Goal: Task Accomplishment & Management: Manage account settings

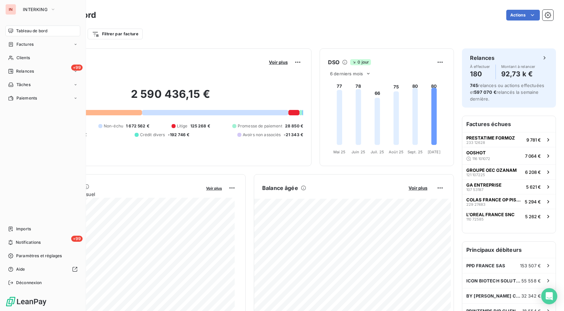
drag, startPoint x: 13, startPoint y: 59, endPoint x: 101, endPoint y: 62, distance: 88.0
click at [13, 59] on icon at bounding box center [11, 57] width 6 height 5
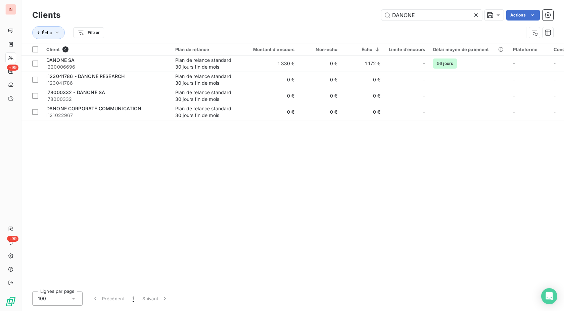
drag, startPoint x: 359, startPoint y: 13, endPoint x: 332, endPoint y: 15, distance: 27.3
click at [381, 15] on input "DANONE" at bounding box center [431, 15] width 101 height 11
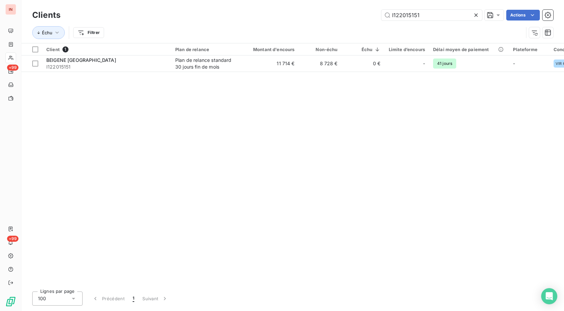
type input "I122015151"
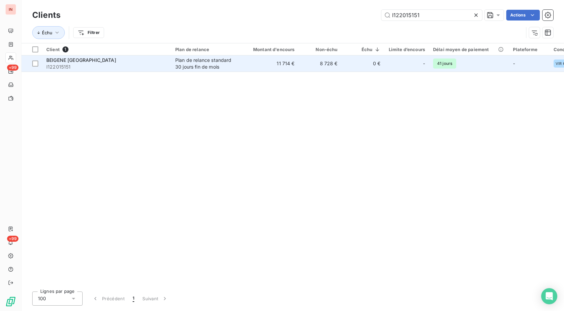
click at [277, 64] on td "11 714 €" at bounding box center [270, 63] width 58 height 16
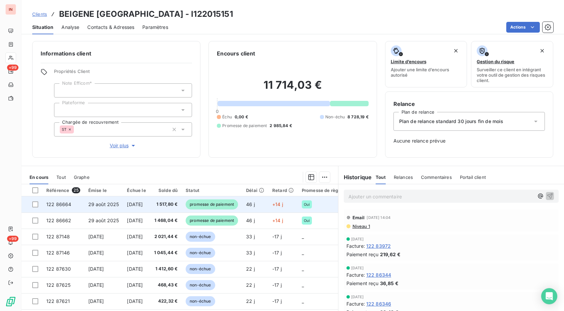
click at [238, 205] on span "promesse de paiement" at bounding box center [212, 204] width 52 height 10
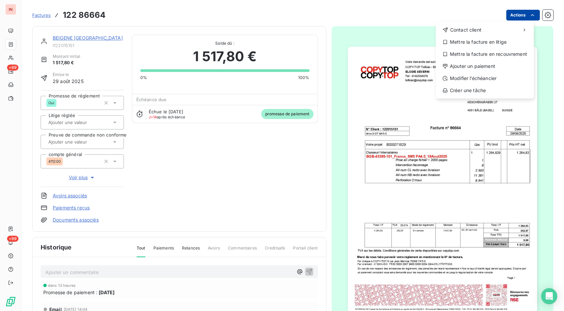
click at [511, 14] on html "IN +99 +99 Factures [PHONE_NUMBER] Actions Contact client Mettre la facture en …" at bounding box center [282, 155] width 564 height 311
click at [464, 62] on div "Ajouter un paiement" at bounding box center [484, 66] width 93 height 11
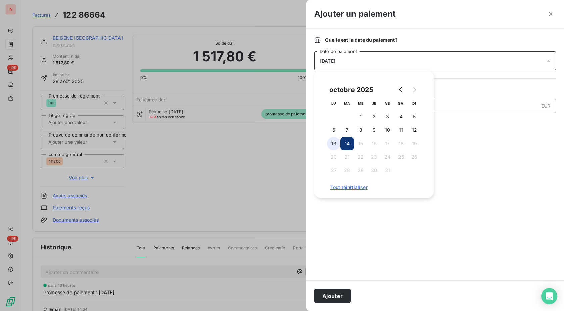
click at [337, 144] on button "13" at bounding box center [333, 143] width 13 height 13
click at [336, 298] on button "Ajouter" at bounding box center [332, 295] width 37 height 14
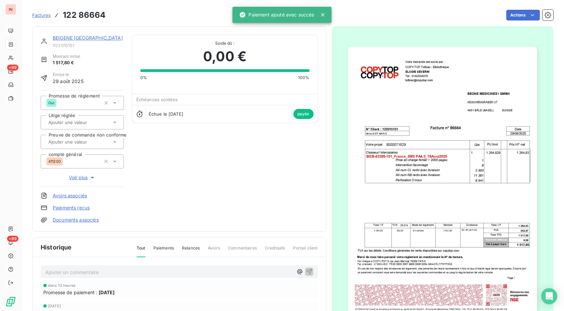
click at [99, 37] on link "BEIGENE [GEOGRAPHIC_DATA]" at bounding box center [88, 38] width 70 height 6
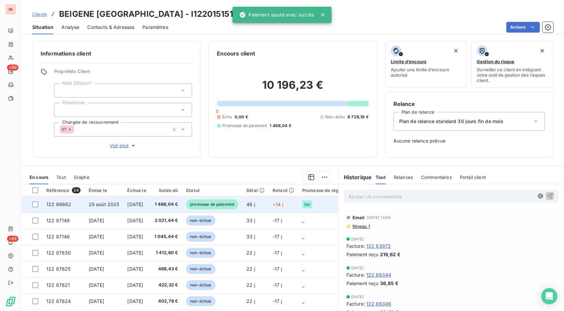
click at [258, 205] on td "46 j" at bounding box center [255, 204] width 26 height 16
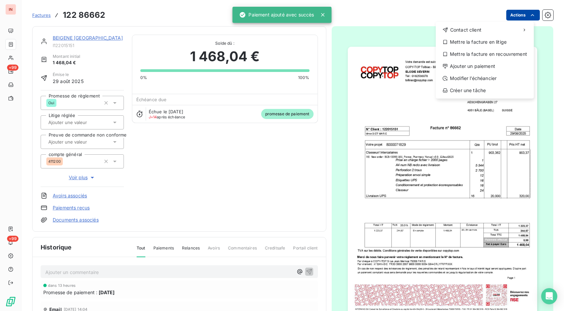
click at [513, 15] on html "IN +99 +99 Factures [PHONE_NUMBER] Actions Contact client Mettre la facture en …" at bounding box center [282, 155] width 564 height 311
click at [453, 69] on div "Ajouter un paiement" at bounding box center [484, 66] width 93 height 11
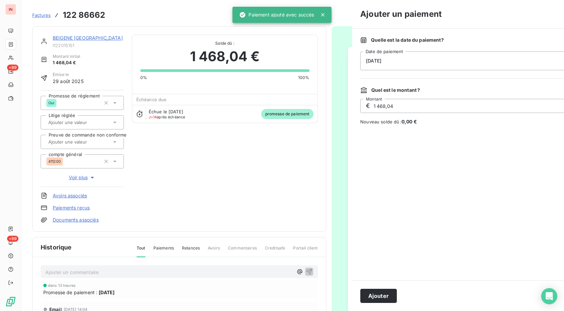
click at [418, 62] on div "[DATE]" at bounding box center [481, 60] width 242 height 19
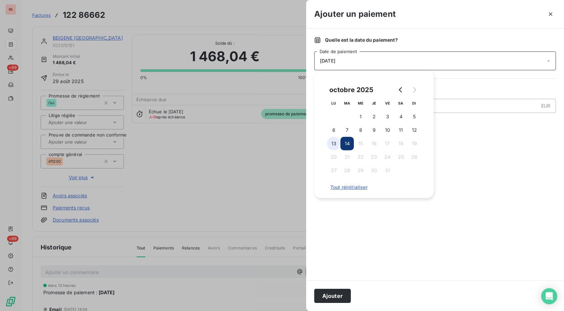
click at [338, 141] on button "13" at bounding box center [333, 143] width 13 height 13
drag, startPoint x: 338, startPoint y: 296, endPoint x: 343, endPoint y: 286, distance: 11.4
click at [338, 296] on button "Ajouter" at bounding box center [332, 295] width 37 height 14
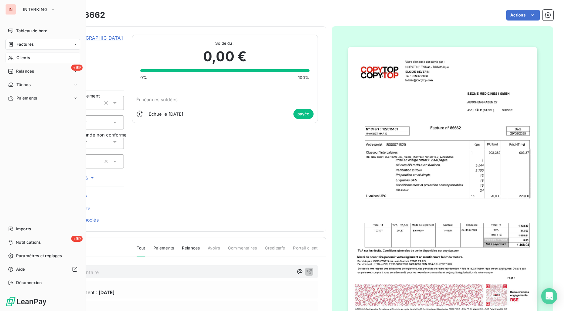
click at [15, 56] on div "Clients" at bounding box center [42, 57] width 75 height 11
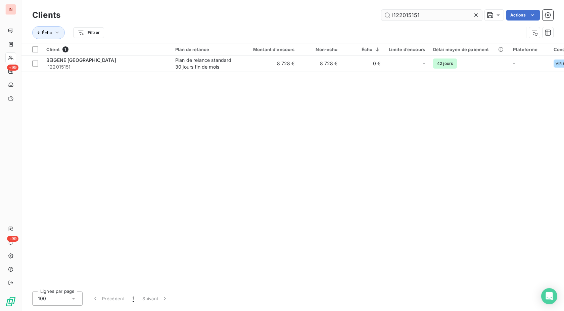
drag, startPoint x: 421, startPoint y: 17, endPoint x: 313, endPoint y: 18, distance: 107.8
click at [381, 18] on input "I122015151" at bounding box center [431, 15] width 101 height 11
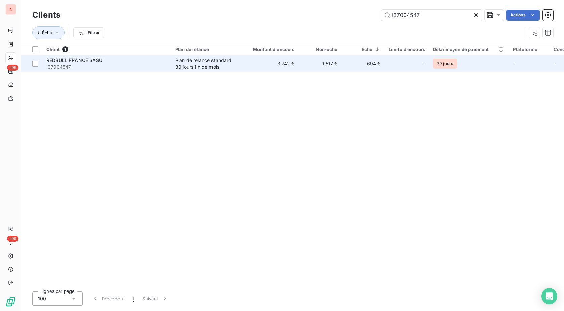
type input "I37004547"
click at [223, 64] on div "Plan de relance standard 30 jours fin de mois" at bounding box center [206, 63] width 62 height 13
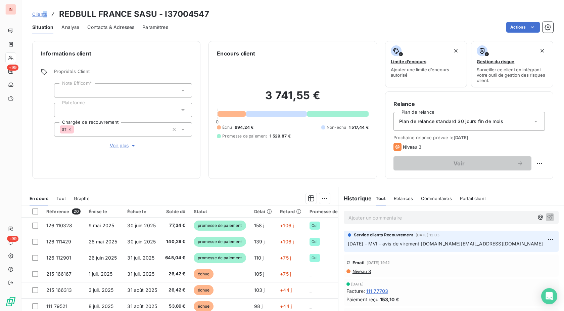
drag, startPoint x: 207, startPoint y: 13, endPoint x: 42, endPoint y: 11, distance: 164.5
click at [42, 11] on div "Clients REDBULL FRANCE SASU - I37004547" at bounding box center [120, 14] width 177 height 12
click at [208, 11] on div "Clients REDBULL FRANCE SASU - I37004547" at bounding box center [292, 14] width 542 height 12
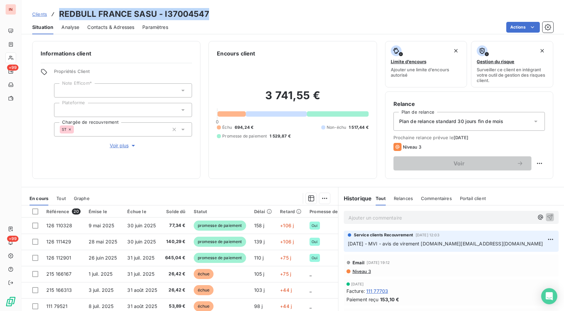
drag, startPoint x: 199, startPoint y: 14, endPoint x: 56, endPoint y: 15, distance: 143.0
click at [56, 15] on div "Clients REDBULL FRANCE SASU - I37004547" at bounding box center [120, 14] width 177 height 12
copy div "REDBULL FRANCE SASU - I37004547"
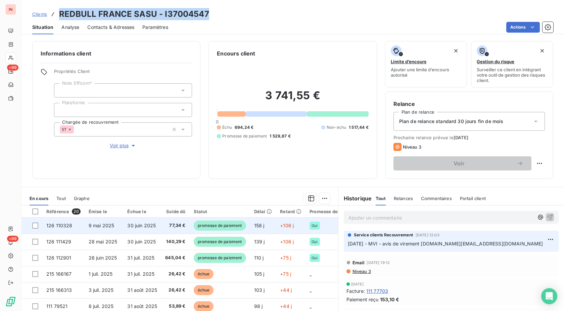
click at [229, 226] on span "promesse de paiement" at bounding box center [220, 225] width 52 height 10
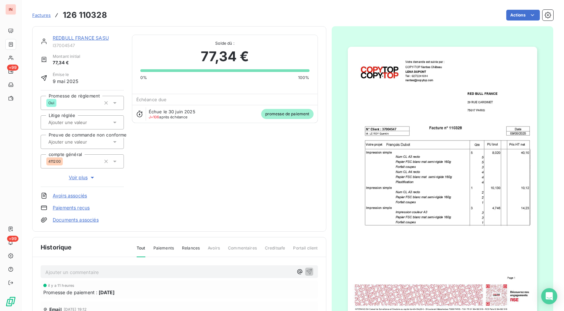
click at [514, 17] on html "IN +99 +99 Factures 126 110328 Actions REDBULL FRANCE SASU I37004547 Montant in…" at bounding box center [282, 155] width 564 height 311
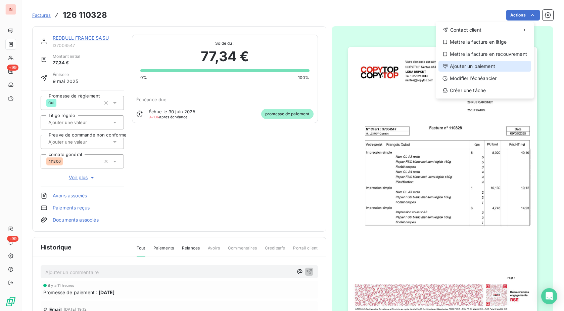
click at [482, 67] on div "Ajouter un paiement" at bounding box center [484, 66] width 93 height 11
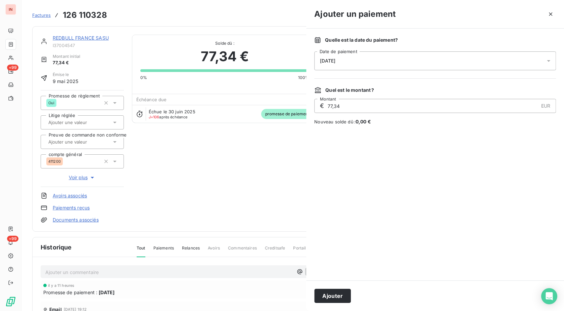
drag, startPoint x: 482, startPoint y: 67, endPoint x: 420, endPoint y: 70, distance: 61.8
click at [421, 68] on div "[DATE]" at bounding box center [435, 60] width 242 height 19
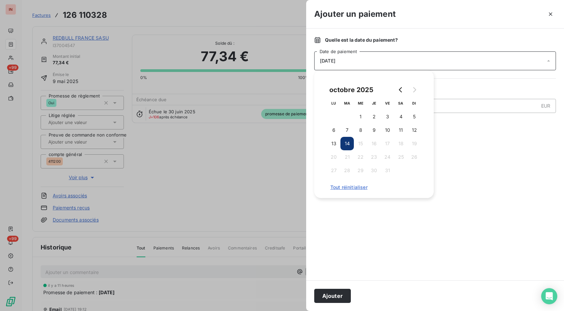
drag, startPoint x: 335, startPoint y: 142, endPoint x: 336, endPoint y: 161, distance: 19.2
click at [335, 142] on button "13" at bounding box center [333, 143] width 13 height 13
click at [336, 293] on button "Ajouter" at bounding box center [332, 295] width 37 height 14
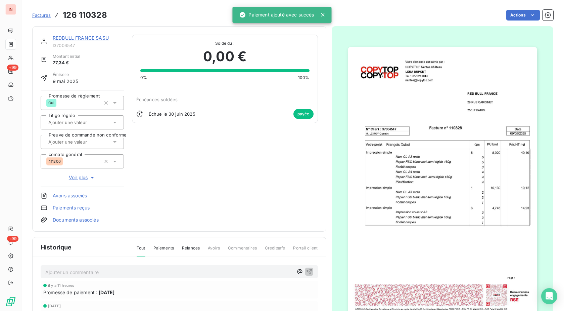
click at [82, 38] on link "REDBULL FRANCE SASU" at bounding box center [81, 38] width 56 height 6
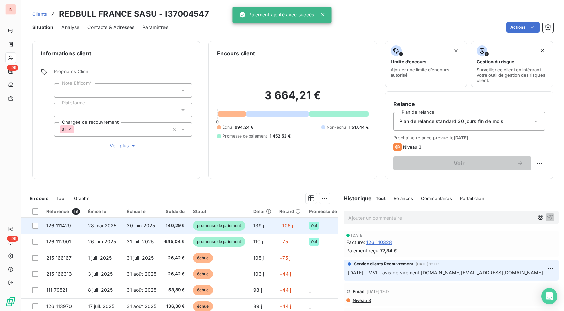
click at [262, 223] on span "139 j" at bounding box center [258, 225] width 11 height 6
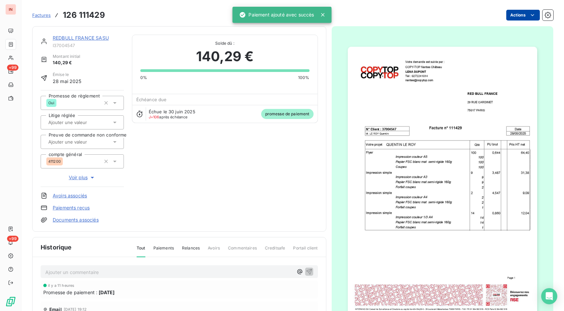
click at [529, 15] on html "IN +99 +99 Factures 126 111429 Actions REDBULL FRANCE SASU I37004547 Montant in…" at bounding box center [282, 155] width 564 height 311
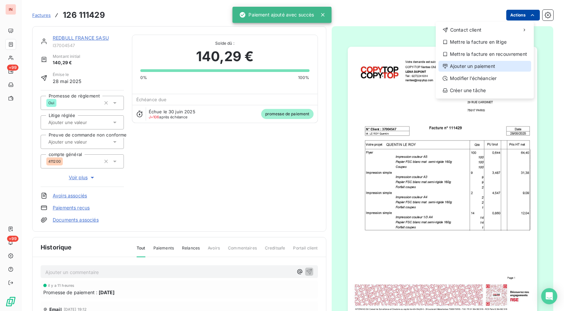
click at [483, 66] on div "Ajouter un paiement" at bounding box center [484, 66] width 93 height 11
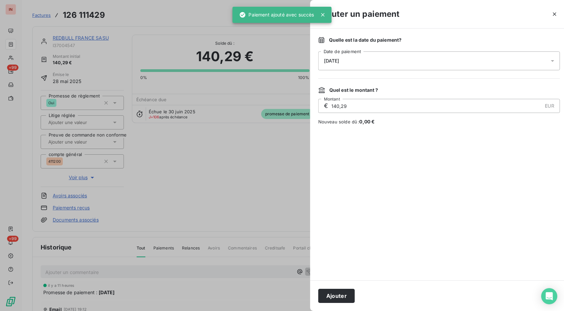
click at [421, 66] on div "[DATE]" at bounding box center [439, 60] width 242 height 19
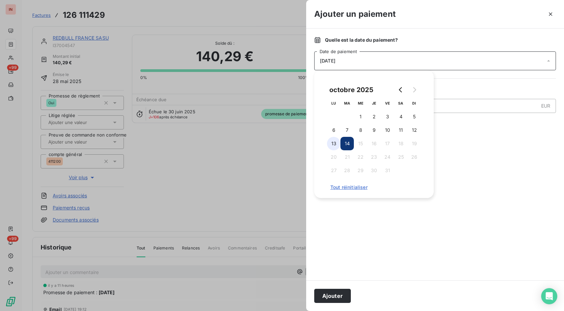
drag, startPoint x: 333, startPoint y: 144, endPoint x: 336, endPoint y: 149, distance: 6.3
click at [333, 144] on button "13" at bounding box center [333, 143] width 13 height 13
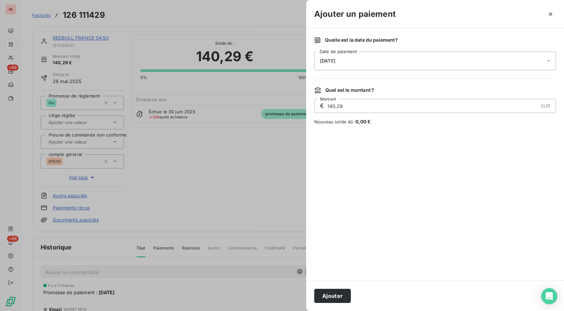
drag, startPoint x: 347, startPoint y: 298, endPoint x: 205, endPoint y: 142, distance: 211.0
click at [347, 298] on button "Ajouter" at bounding box center [332, 295] width 37 height 14
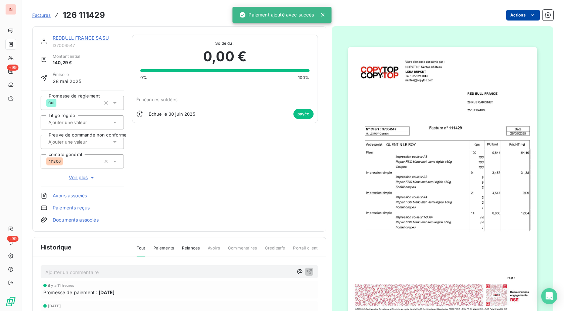
click at [100, 39] on link "REDBULL FRANCE SASU" at bounding box center [81, 38] width 56 height 6
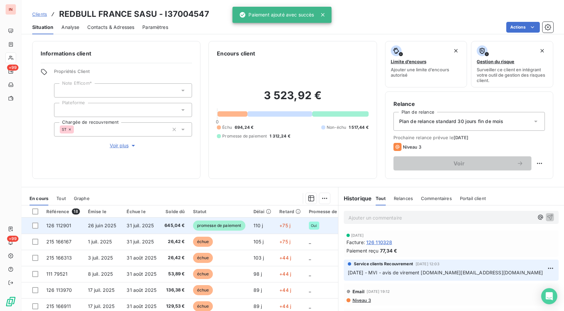
click at [266, 221] on td "110 j" at bounding box center [262, 225] width 26 height 16
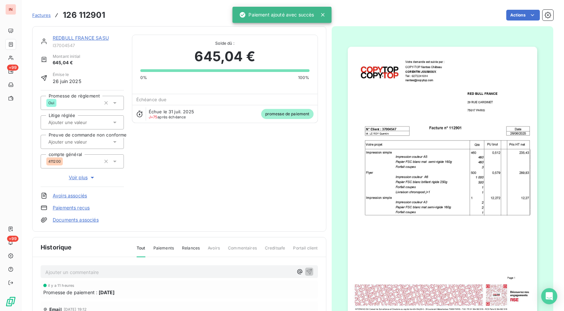
click at [508, 12] on html "IN +99 +99 Factures 126 112901 Actions REDBULL FRANCE SASU I37004547 Montant in…" at bounding box center [282, 155] width 564 height 311
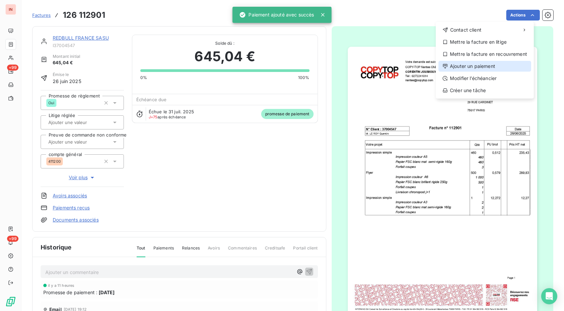
click at [473, 63] on div "Ajouter un paiement" at bounding box center [484, 66] width 93 height 11
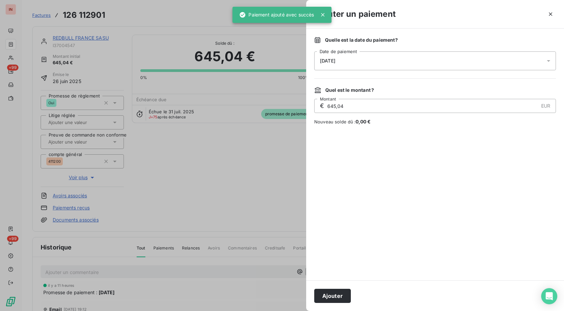
click at [421, 64] on div "[DATE]" at bounding box center [435, 60] width 242 height 19
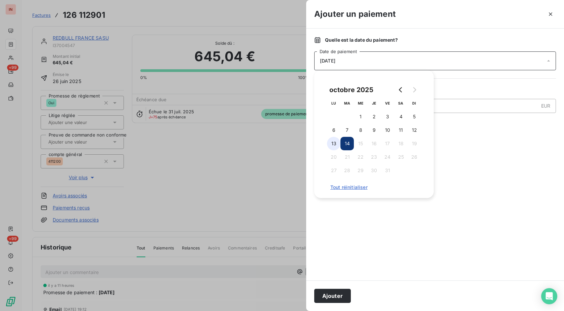
click at [335, 143] on button "13" at bounding box center [333, 143] width 13 height 13
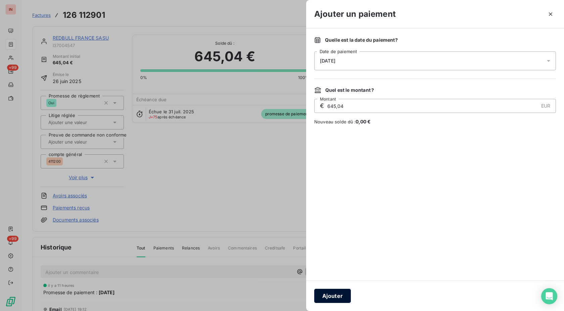
click at [336, 297] on button "Ajouter" at bounding box center [332, 295] width 37 height 14
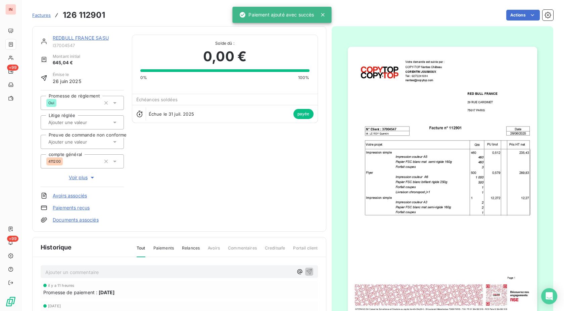
click at [103, 38] on link "REDBULL FRANCE SASU" at bounding box center [81, 38] width 56 height 6
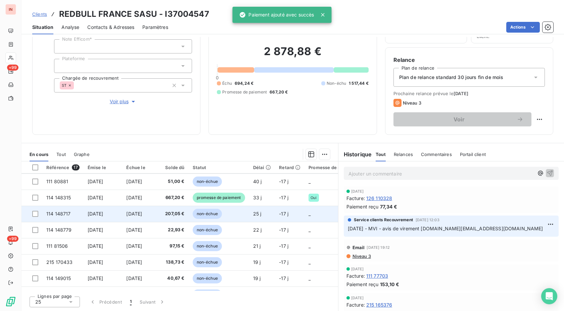
scroll to position [137, 0]
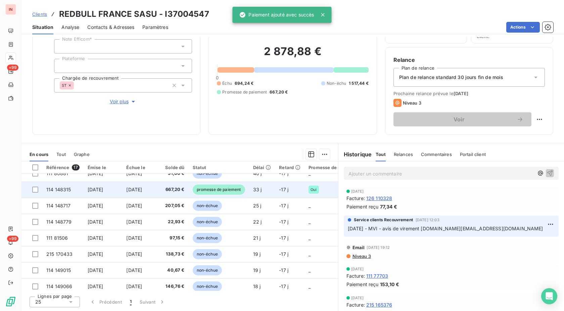
click at [249, 192] on td "promesse de paiement" at bounding box center [219, 189] width 60 height 16
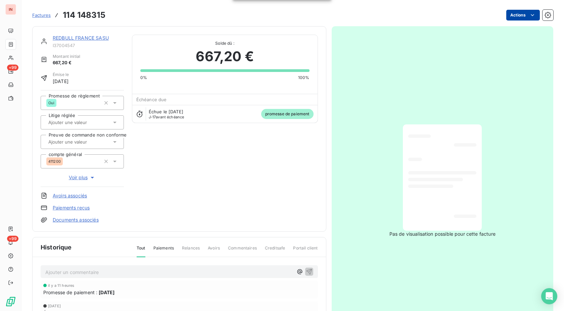
click at [526, 15] on html "IN +99 +99 Factures 114 148315 Actions REDBULL FRANCE SASU I37004547 Montant in…" at bounding box center [282, 155] width 564 height 311
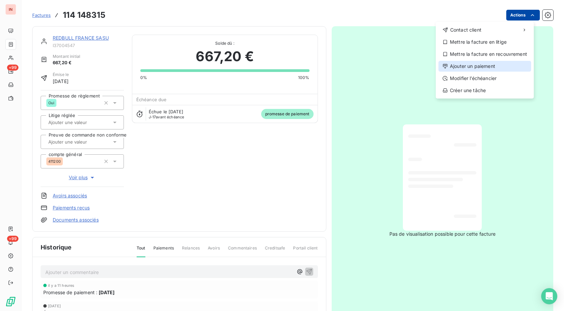
click at [477, 66] on div "Ajouter un paiement" at bounding box center [484, 66] width 93 height 11
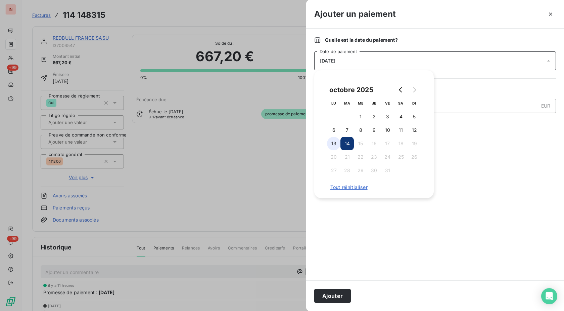
click at [336, 144] on button "13" at bounding box center [333, 143] width 13 height 13
click at [333, 291] on button "Ajouter" at bounding box center [332, 295] width 37 height 14
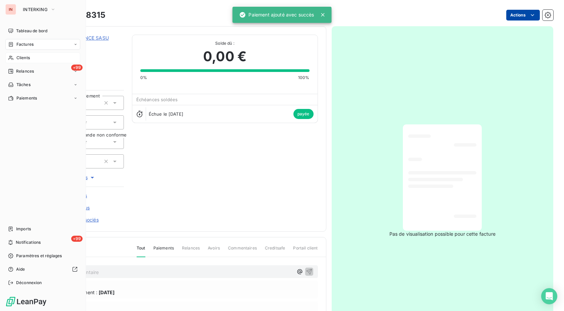
click at [9, 54] on div "Clients" at bounding box center [42, 57] width 75 height 11
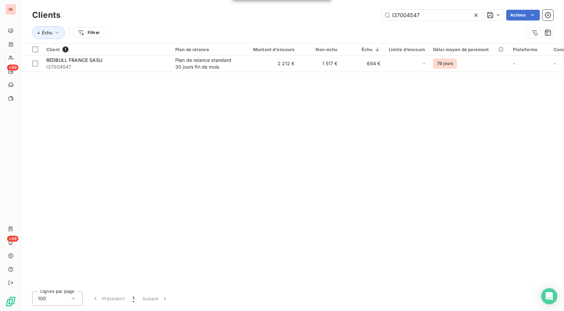
drag, startPoint x: 390, startPoint y: 16, endPoint x: 354, endPoint y: 16, distance: 35.6
click at [381, 16] on input "I37004547" at bounding box center [431, 15] width 101 height 11
type input "I125008304"
click at [185, 68] on div "Plan de relance standard 30 jours fin de mois" at bounding box center [206, 63] width 62 height 13
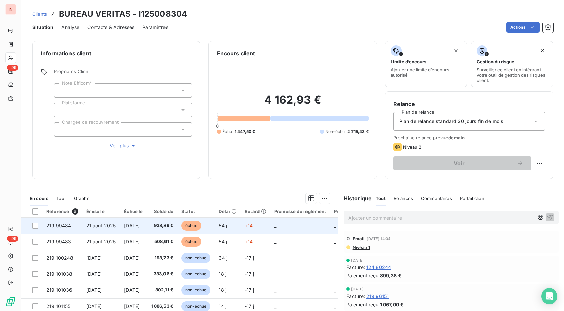
click at [203, 231] on td "échue" at bounding box center [195, 225] width 37 height 16
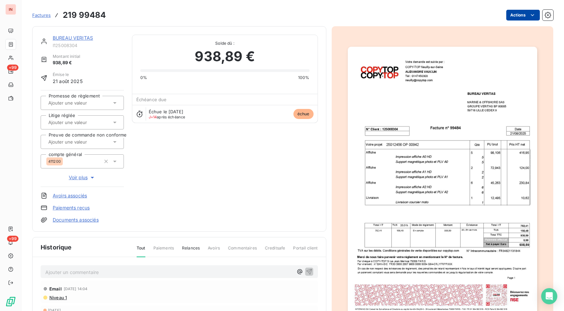
click at [514, 17] on html "IN +99 +99 Factures 219 99484 Actions BUREAU VERITAS I125008304 Montant initial…" at bounding box center [282, 155] width 564 height 311
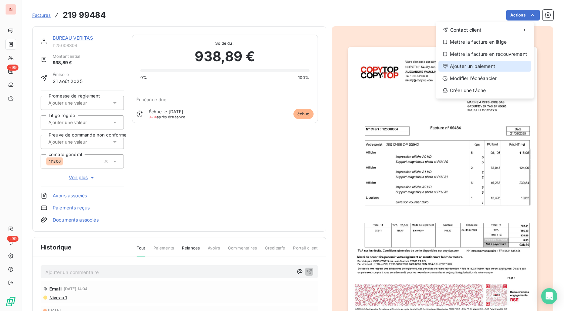
click at [459, 65] on div "Ajouter un paiement" at bounding box center [484, 66] width 93 height 11
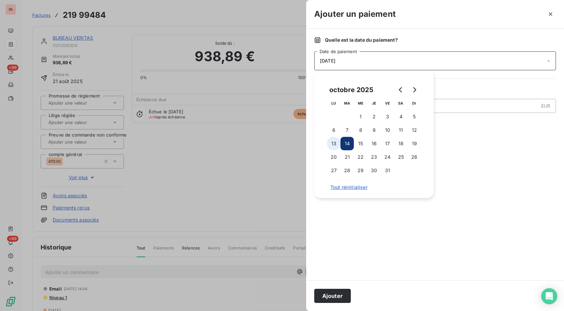
click at [338, 144] on button "13" at bounding box center [333, 143] width 13 height 13
click at [334, 291] on button "Ajouter" at bounding box center [332, 295] width 37 height 14
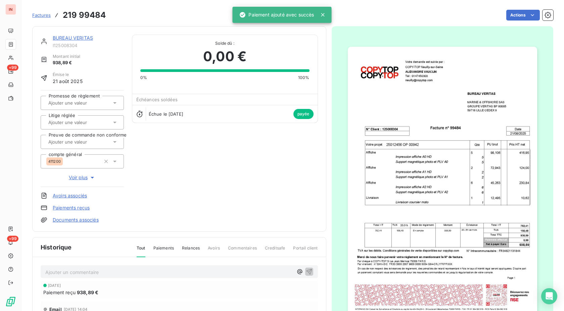
click at [64, 38] on link "BUREAU VERITAS" at bounding box center [73, 38] width 40 height 6
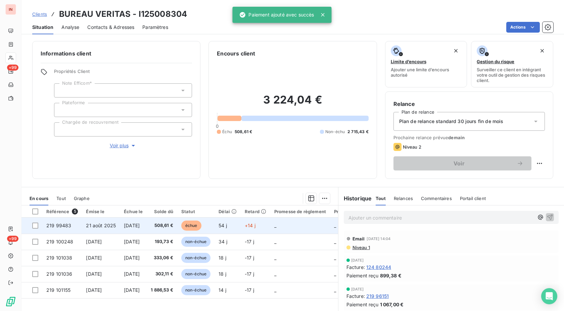
click at [241, 229] on td "54 j" at bounding box center [228, 225] width 26 height 16
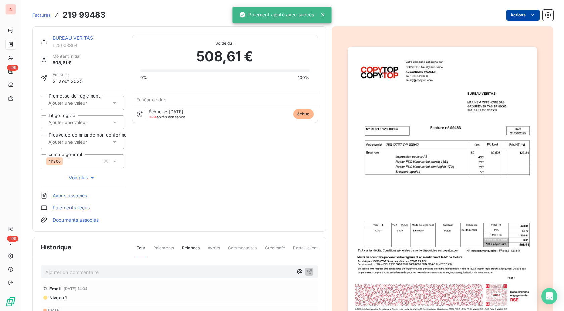
click at [516, 11] on html "IN +99 +99 Factures 219 99483 Actions BUREAU VERITAS I125008304 Montant initial…" at bounding box center [282, 155] width 564 height 311
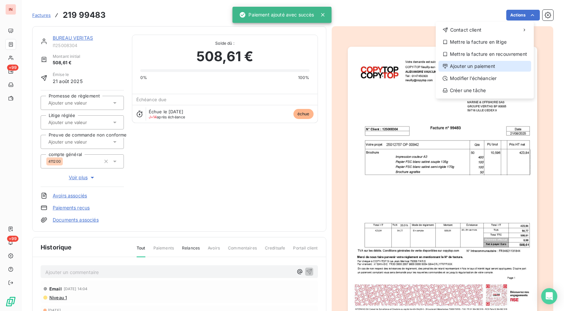
click at [464, 65] on div "Ajouter un paiement" at bounding box center [484, 66] width 93 height 11
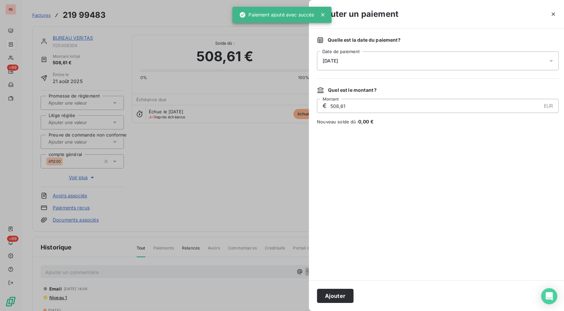
click at [423, 67] on div "[DATE]" at bounding box center [438, 60] width 242 height 19
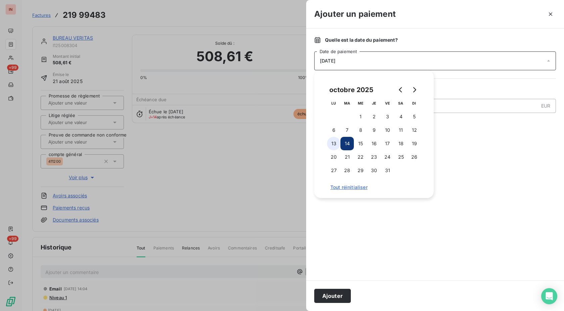
click at [335, 144] on button "13" at bounding box center [333, 143] width 13 height 13
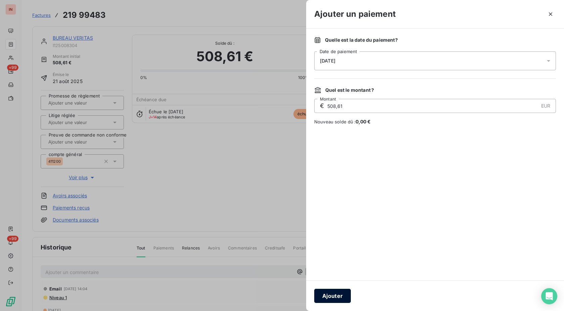
click at [327, 292] on button "Ajouter" at bounding box center [332, 295] width 37 height 14
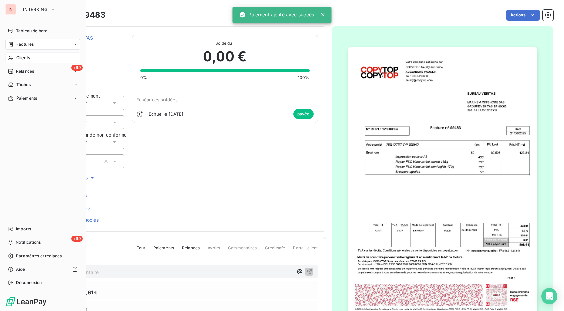
click at [10, 55] on icon at bounding box center [11, 57] width 6 height 5
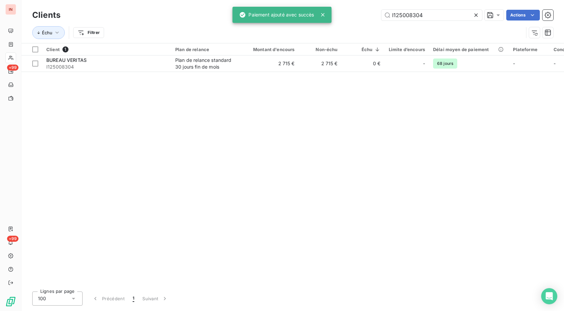
drag, startPoint x: 438, startPoint y: 15, endPoint x: 319, endPoint y: 12, distance: 119.5
click at [381, 12] on input "I125008304" at bounding box center [431, 15] width 101 height 11
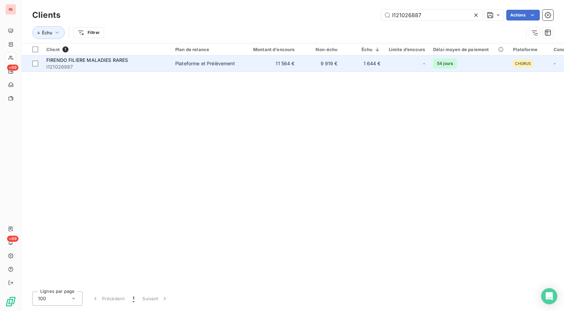
type input "I121026887"
click at [246, 62] on td "11 564 €" at bounding box center [270, 63] width 58 height 16
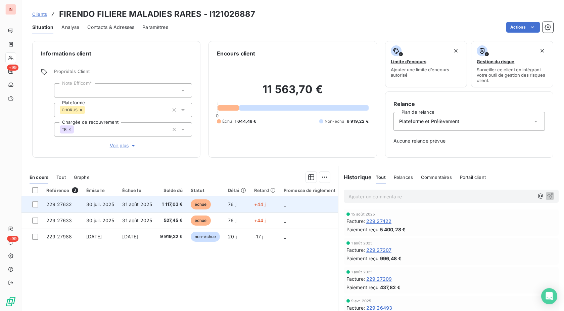
click at [197, 203] on span "échue" at bounding box center [201, 204] width 20 height 10
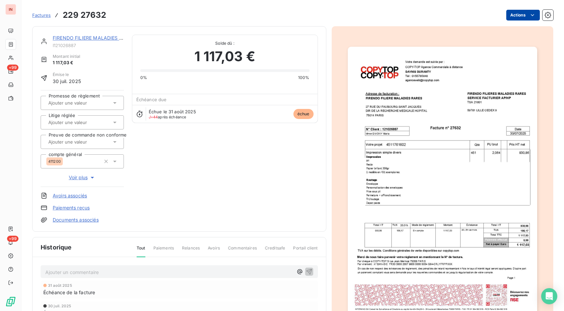
click at [512, 17] on html "IN +99 +99 Factures 229 27632 Actions FIRENDO FILIERE MALADIES RARES I121026887…" at bounding box center [282, 155] width 564 height 311
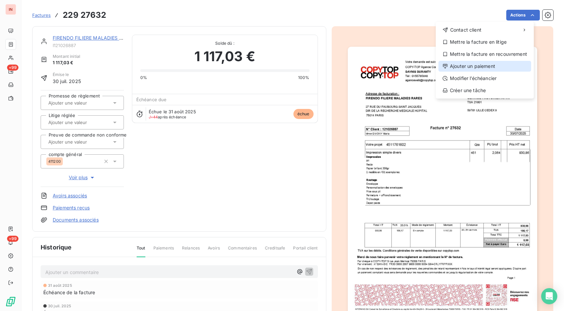
click at [474, 67] on div "Ajouter un paiement" at bounding box center [484, 66] width 93 height 11
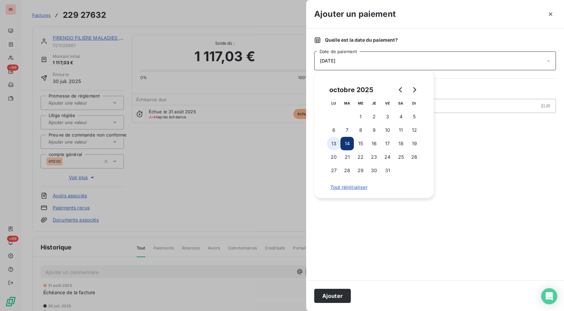
click at [336, 142] on button "13" at bounding box center [333, 143] width 13 height 13
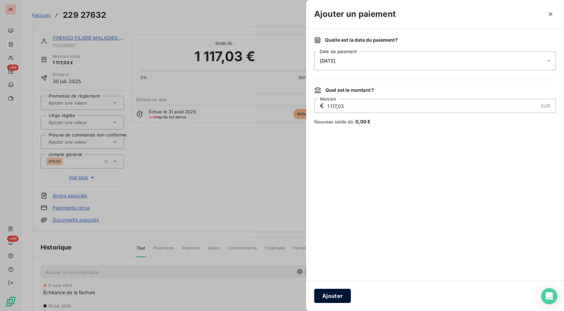
click at [328, 298] on button "Ajouter" at bounding box center [332, 295] width 37 height 14
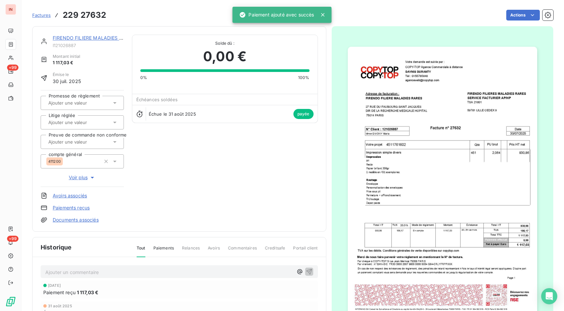
click at [94, 40] on link "FIRENDO FILIERE MALADIES RARES" at bounding box center [94, 38] width 82 height 6
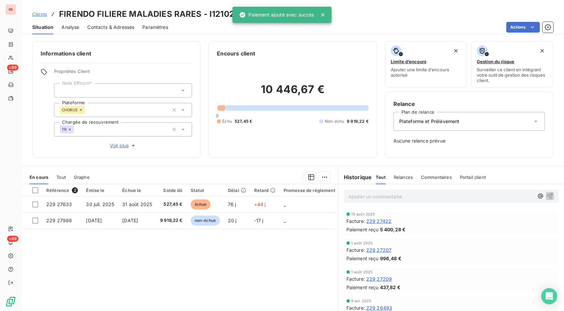
click at [210, 23] on div "Actions" at bounding box center [364, 27] width 377 height 11
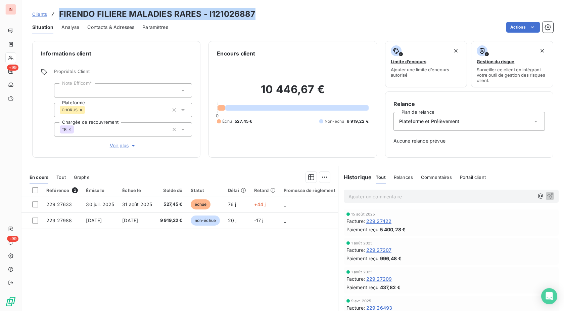
drag, startPoint x: 60, startPoint y: 14, endPoint x: 256, endPoint y: 16, distance: 195.7
click at [256, 16] on div "Clients FIRENDO FILIERE MALADIES RARES - I121026887" at bounding box center [292, 14] width 542 height 12
copy h3 "FIRENDO FILIERE MALADIES RARES - I121026887"
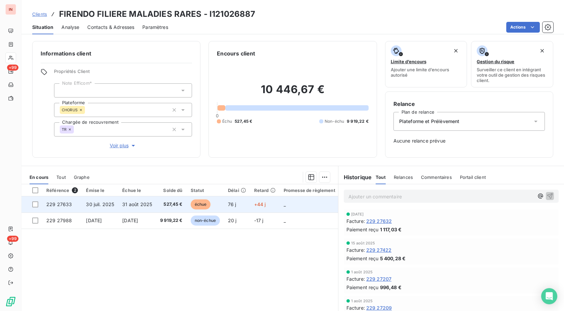
click at [170, 208] on td "527,45 €" at bounding box center [171, 204] width 31 height 16
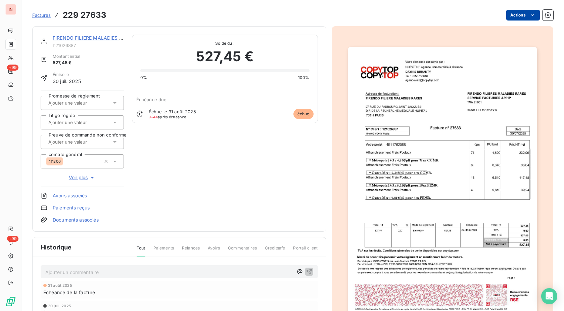
click at [513, 13] on html "IN +99 +99 Factures 229 27633 Actions FIRENDO FILIERE MALADIES RARES I121026887…" at bounding box center [282, 155] width 564 height 311
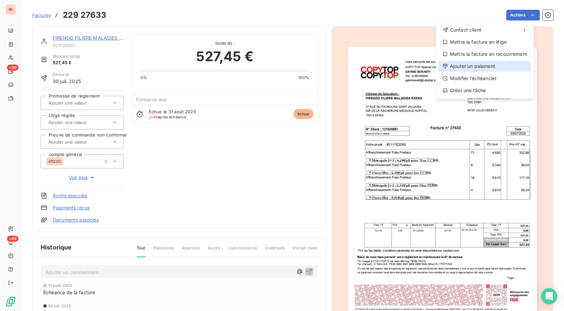
click at [467, 63] on div "Ajouter un paiement" at bounding box center [484, 66] width 93 height 11
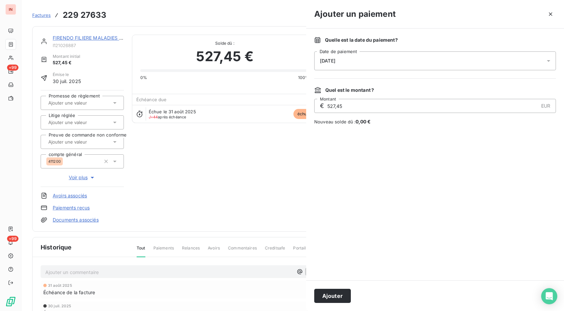
click at [402, 64] on div "[DATE]" at bounding box center [435, 60] width 242 height 19
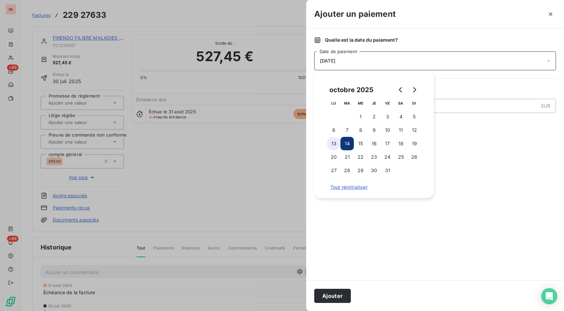
click at [334, 142] on button "13" at bounding box center [333, 143] width 13 height 13
click at [340, 298] on button "Ajouter" at bounding box center [332, 295] width 37 height 14
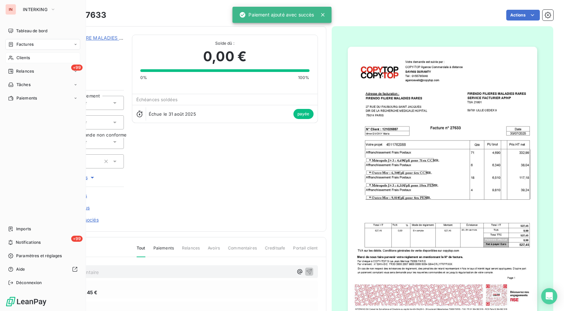
click at [14, 58] on div "Clients" at bounding box center [42, 57] width 75 height 11
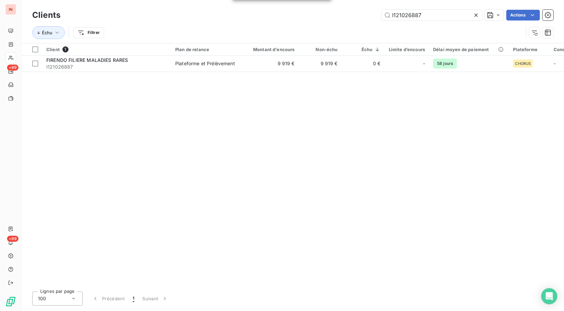
drag, startPoint x: 434, startPoint y: 14, endPoint x: 328, endPoint y: 14, distance: 106.4
click at [381, 13] on input "I121026887" at bounding box center [431, 15] width 101 height 11
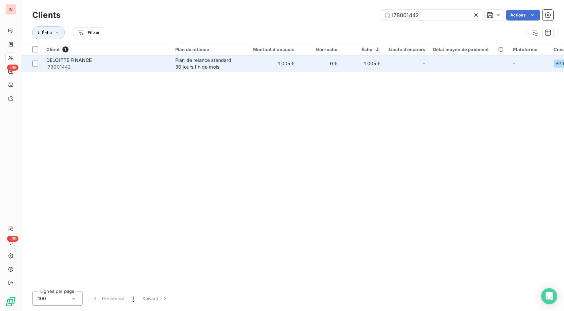
type input "I78001442"
click at [259, 62] on td "1 005 €" at bounding box center [270, 63] width 58 height 16
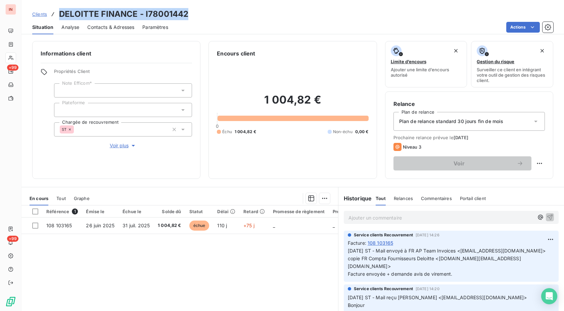
drag, startPoint x: 183, startPoint y: 15, endPoint x: 61, endPoint y: 15, distance: 121.9
click at [61, 15] on div "Clients DELOITTE FINANCE - I78001442" at bounding box center [292, 14] width 542 height 12
copy h3 "DELOITTE FINANCE - I78001442"
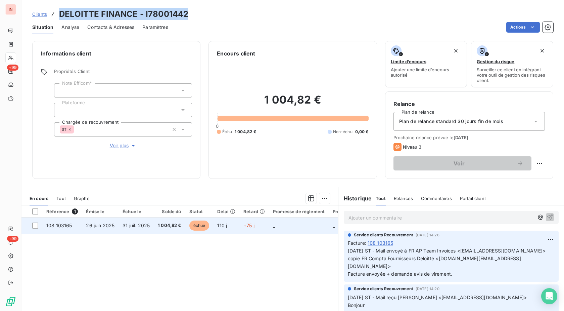
click at [171, 228] on span "1 004,82 €" at bounding box center [169, 225] width 23 height 7
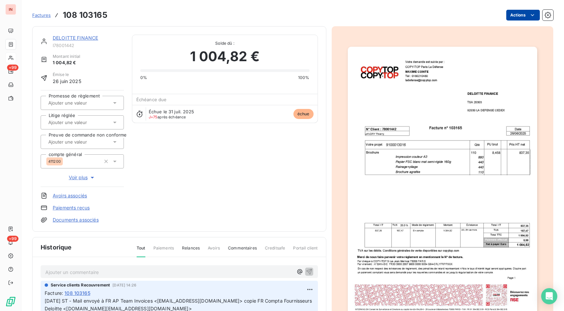
click at [505, 16] on html "IN +99 +99 Factures 108 103165 Actions DELOITTE FINANCE I78001442 Montant initi…" at bounding box center [282, 155] width 564 height 311
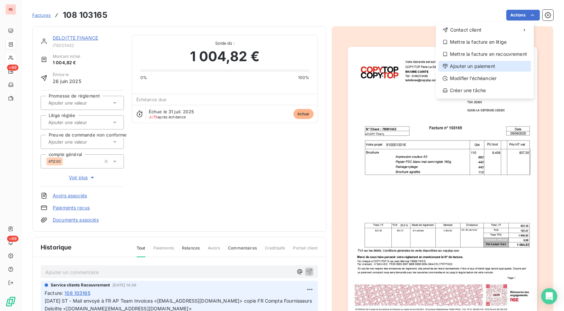
click at [476, 66] on div "Ajouter un paiement" at bounding box center [484, 66] width 93 height 11
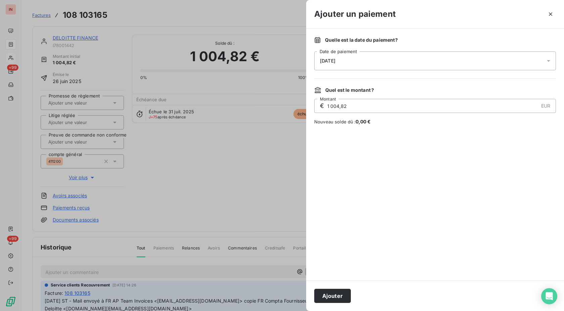
click at [431, 59] on div "[DATE]" at bounding box center [435, 60] width 242 height 19
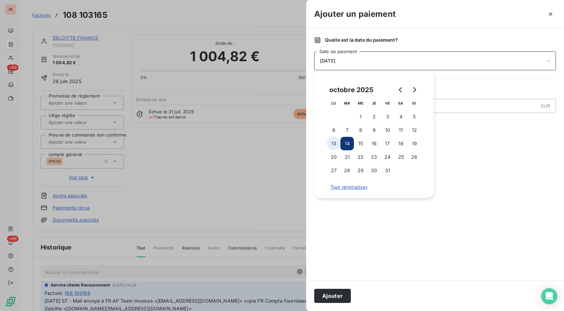
click at [337, 145] on button "13" at bounding box center [333, 143] width 13 height 13
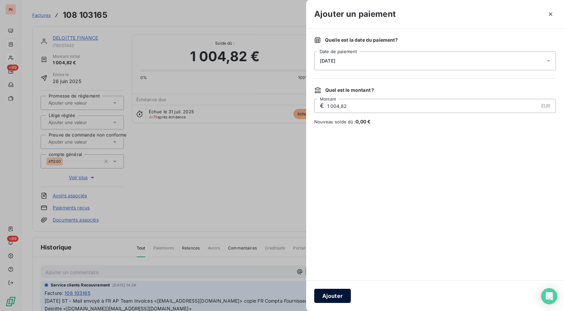
click at [332, 300] on button "Ajouter" at bounding box center [332, 295] width 37 height 14
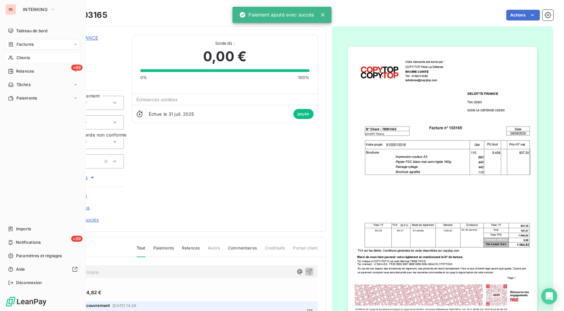
click at [15, 57] on div "Clients" at bounding box center [42, 57] width 75 height 11
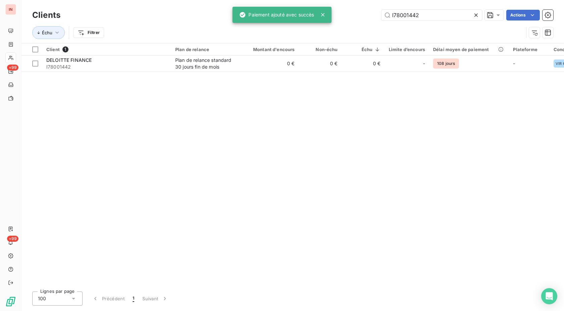
drag, startPoint x: 421, startPoint y: 16, endPoint x: 334, endPoint y: 18, distance: 86.3
click at [381, 18] on input "I78001442" at bounding box center [431, 15] width 101 height 11
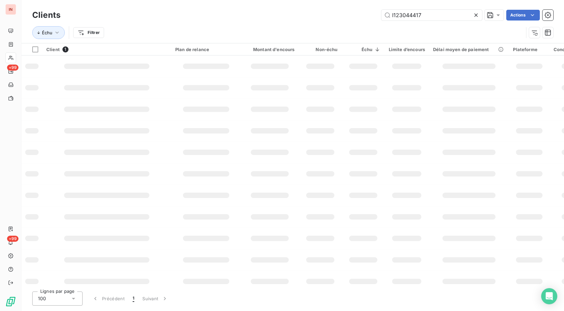
type input "I123044417"
click at [217, 66] on div at bounding box center [206, 65] width 46 height 5
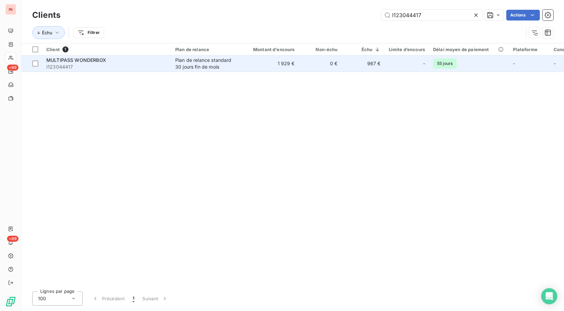
click at [206, 65] on div "Plan de relance standard 30 jours fin de mois" at bounding box center [206, 63] width 62 height 13
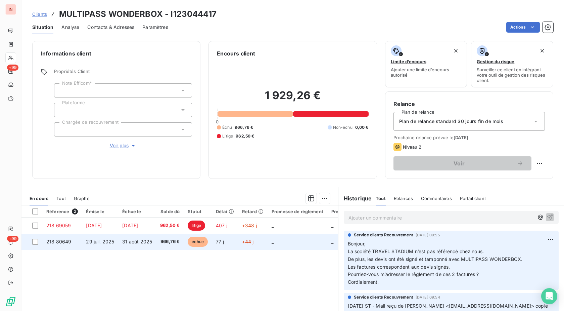
click at [205, 242] on span "échue" at bounding box center [198, 241] width 20 height 10
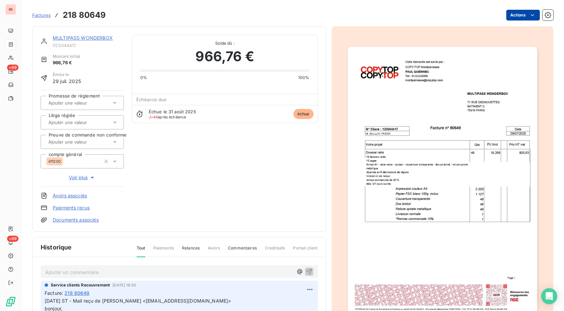
click at [522, 18] on html "IN +99 +99 Factures 218 80649 Actions MULTIPASS WONDERBOX I123044417 Montant in…" at bounding box center [282, 155] width 564 height 311
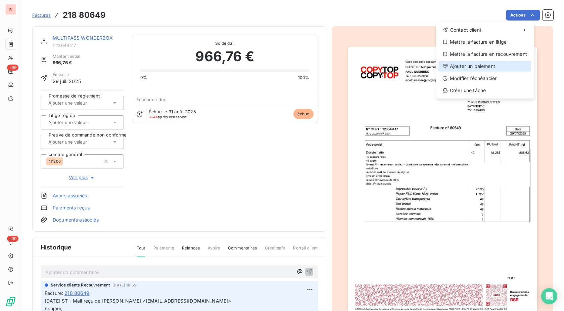
click at [484, 66] on div "Ajouter un paiement" at bounding box center [484, 66] width 93 height 11
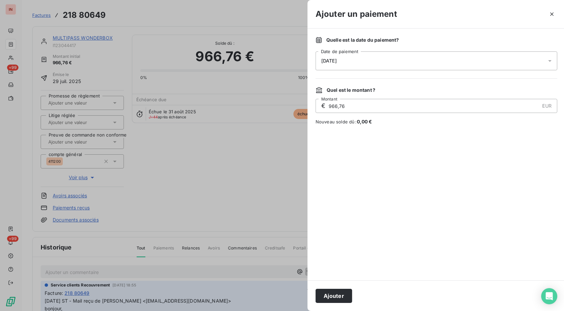
click at [410, 63] on div "[DATE]" at bounding box center [437, 60] width 242 height 19
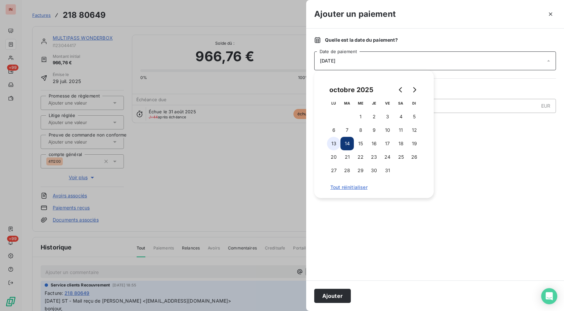
click at [335, 147] on button "13" at bounding box center [333, 143] width 13 height 13
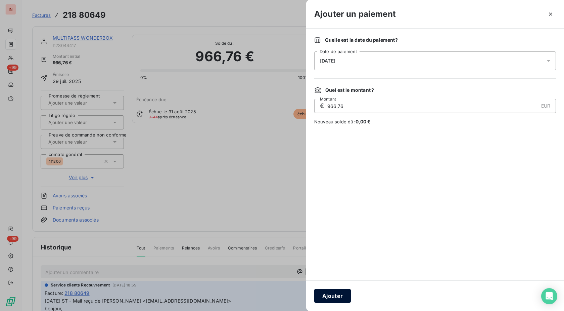
click at [334, 298] on button "Ajouter" at bounding box center [332, 295] width 37 height 14
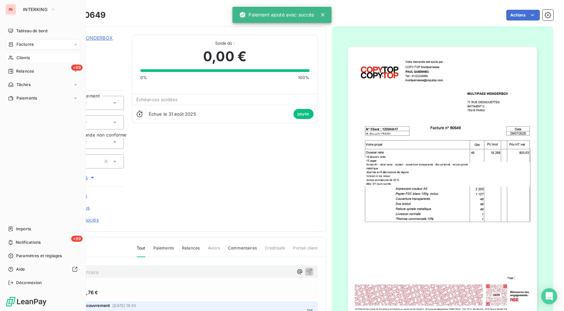
click at [7, 57] on div "Clients" at bounding box center [42, 57] width 75 height 11
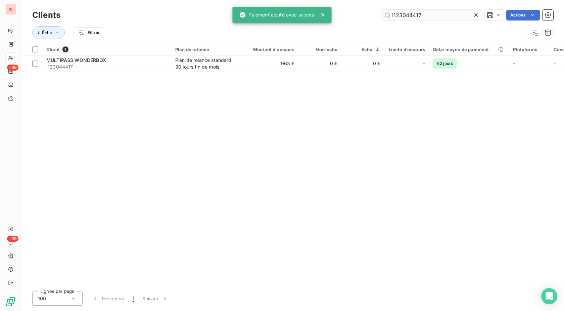
drag, startPoint x: 384, startPoint y: 13, endPoint x: 327, endPoint y: 17, distance: 56.8
click at [381, 17] on input "I123044417" at bounding box center [431, 15] width 101 height 11
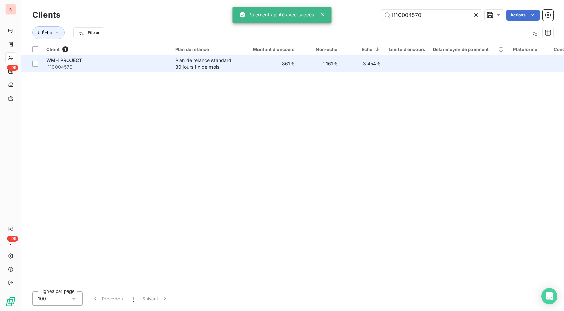
type input "I110004570"
click at [330, 65] on td "1 161 €" at bounding box center [320, 63] width 43 height 16
